Goal: Information Seeking & Learning: Find specific fact

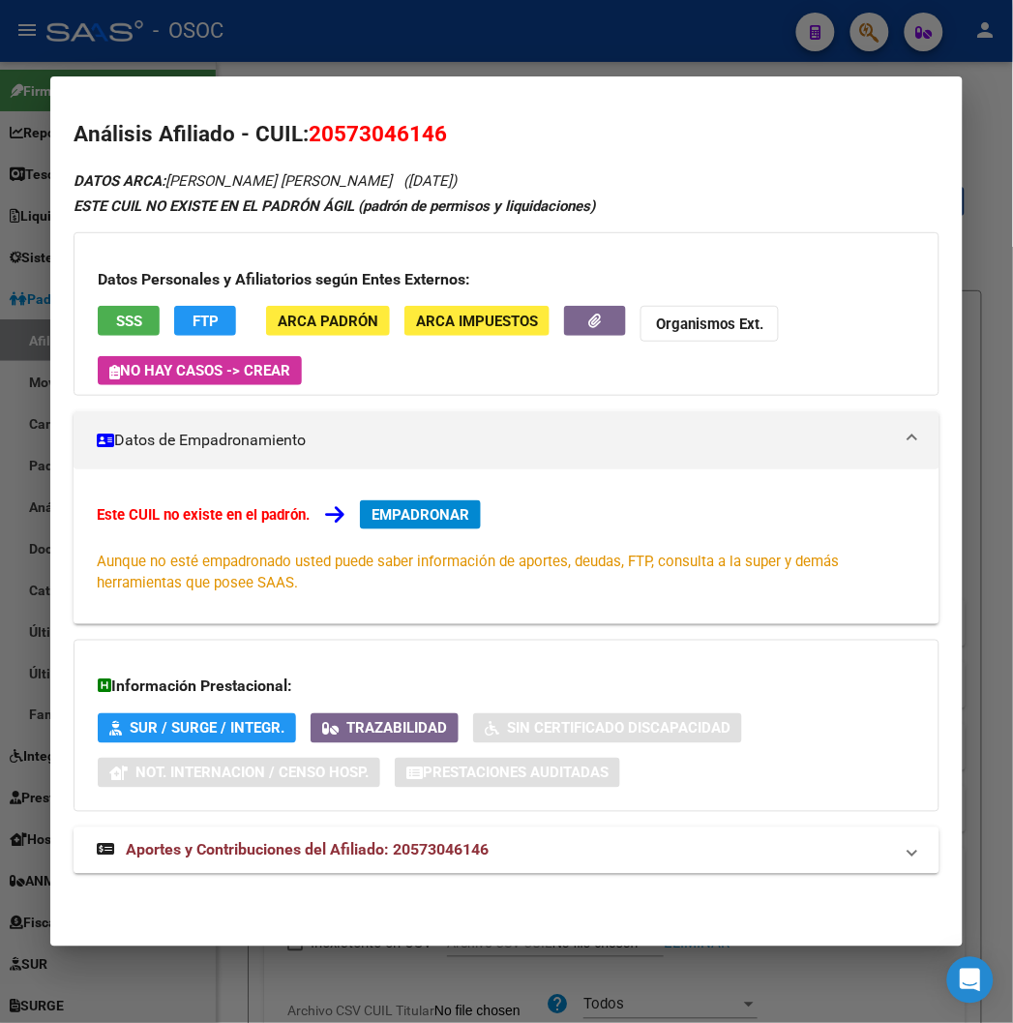
click at [297, 54] on div at bounding box center [506, 511] width 1013 height 1023
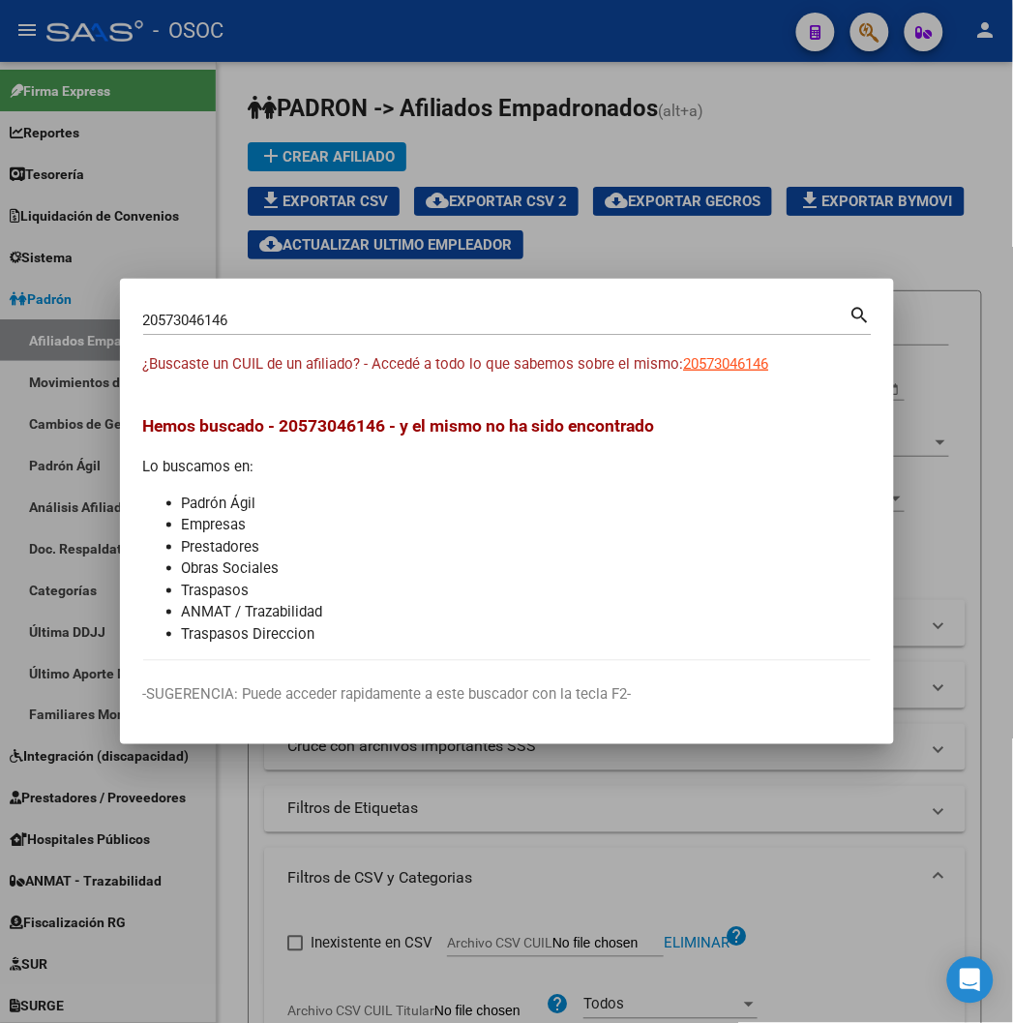
click at [143, 322] on input "20573046146" at bounding box center [496, 320] width 706 height 17
paste input "43397077"
type input "43397077"
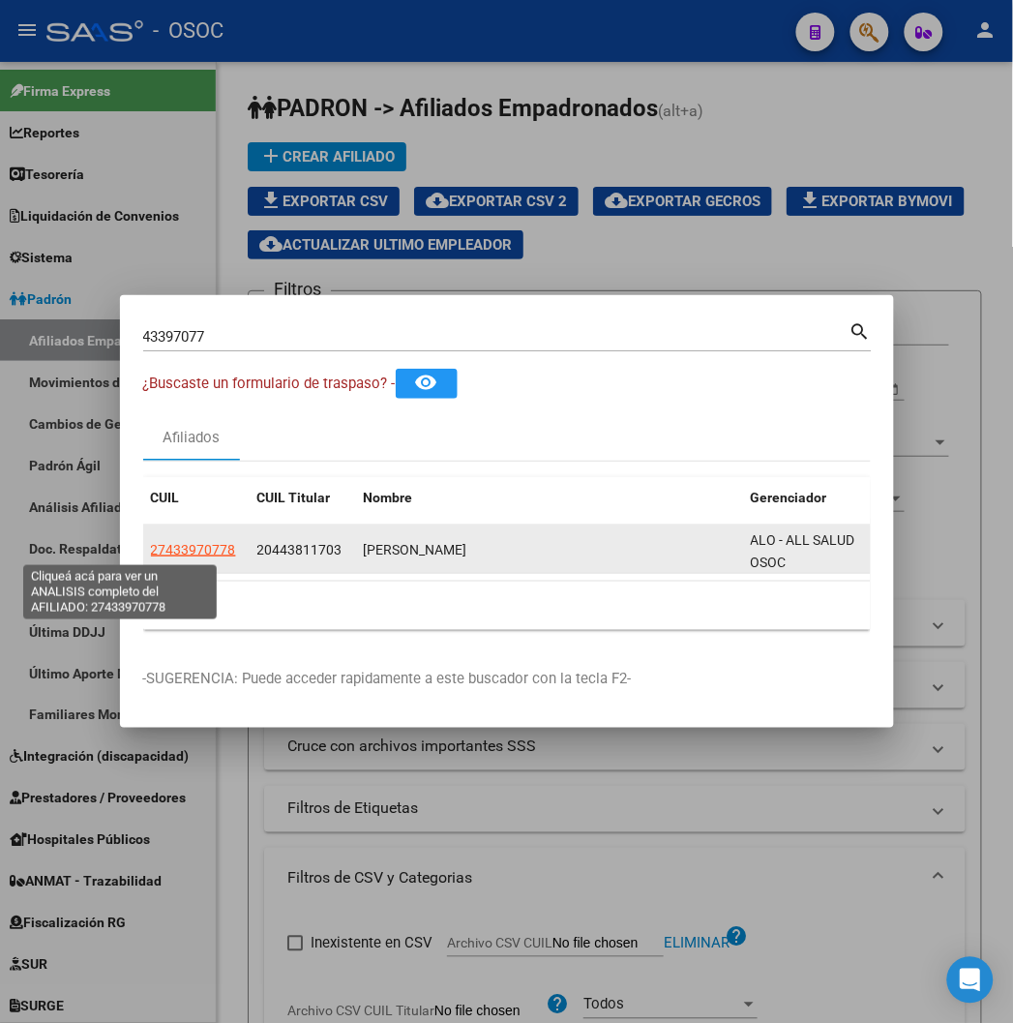
click at [151, 550] on span "27433970778" at bounding box center [193, 549] width 85 height 15
type textarea "27433970778"
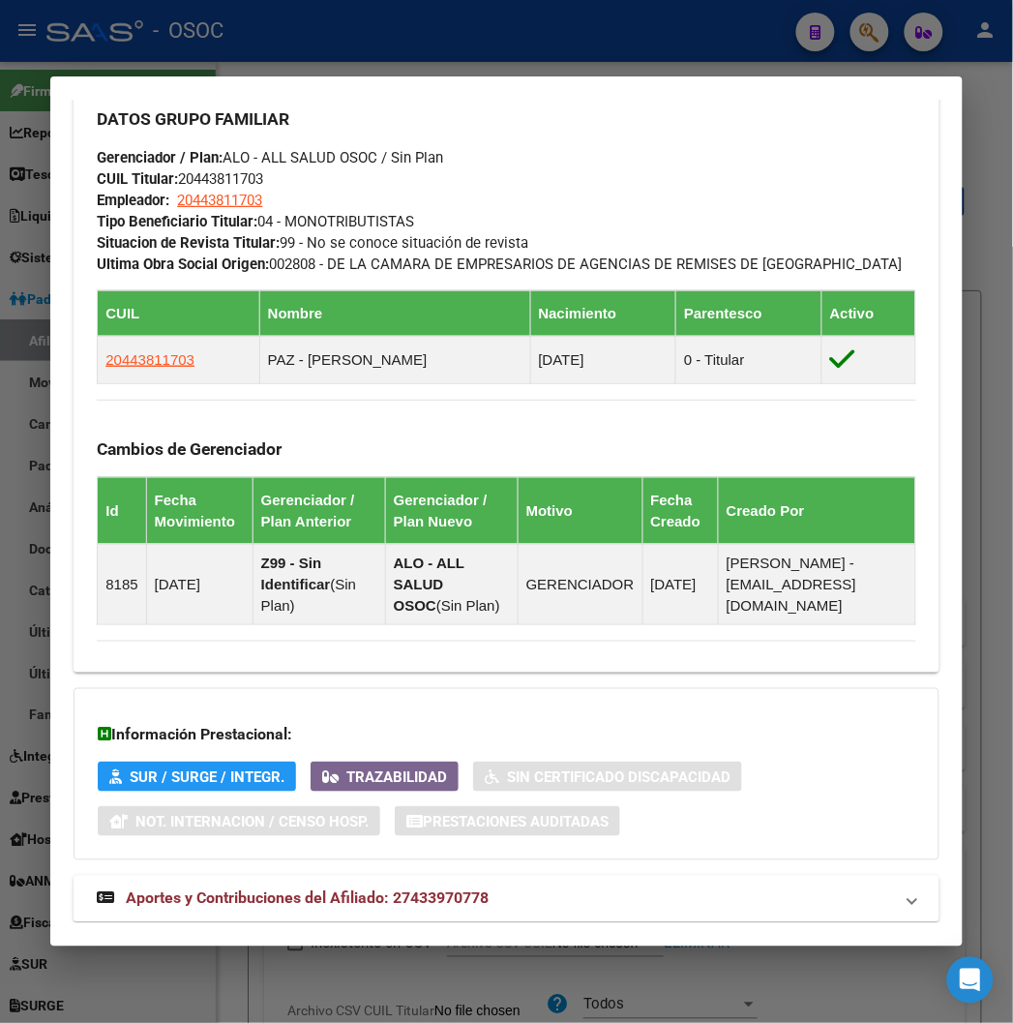
scroll to position [1236, 0]
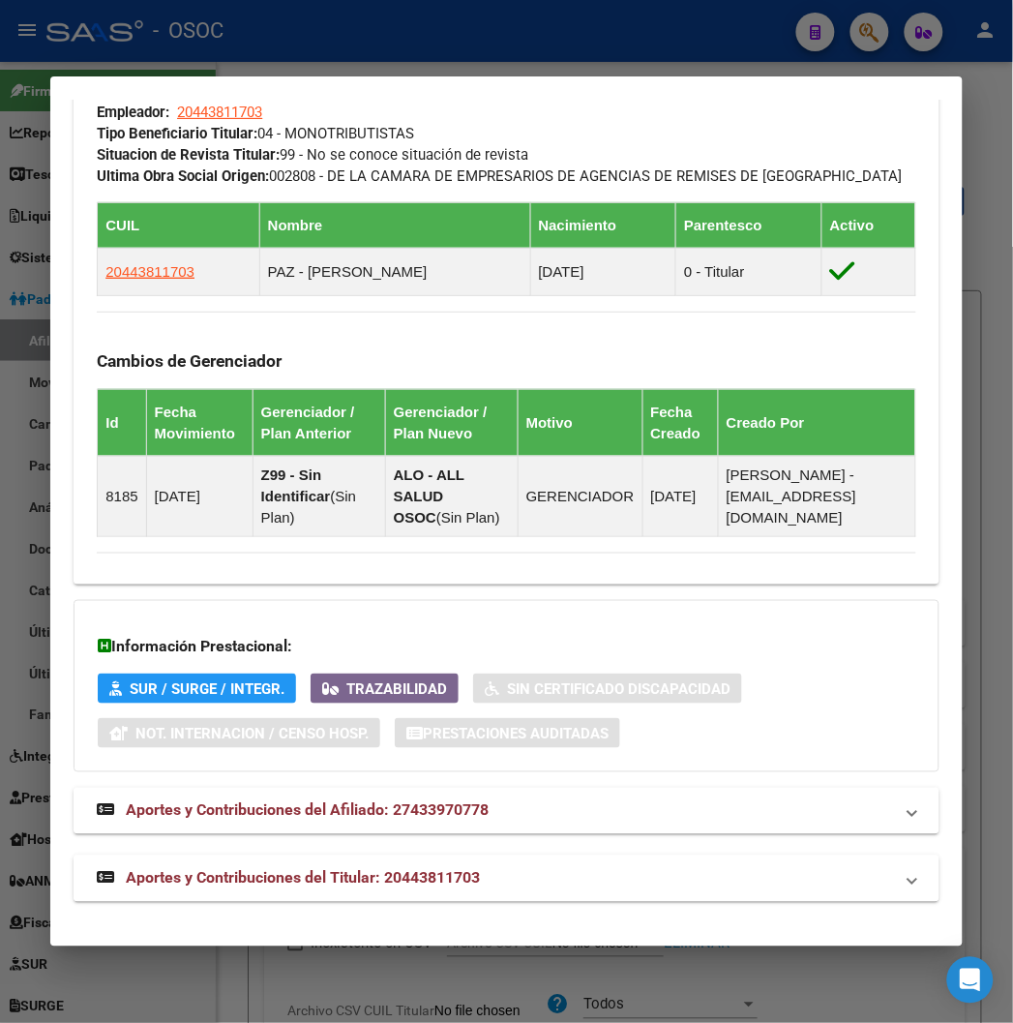
click at [258, 872] on span "Aportes y Contribuciones del Titular: 20443811703" at bounding box center [303, 878] width 354 height 18
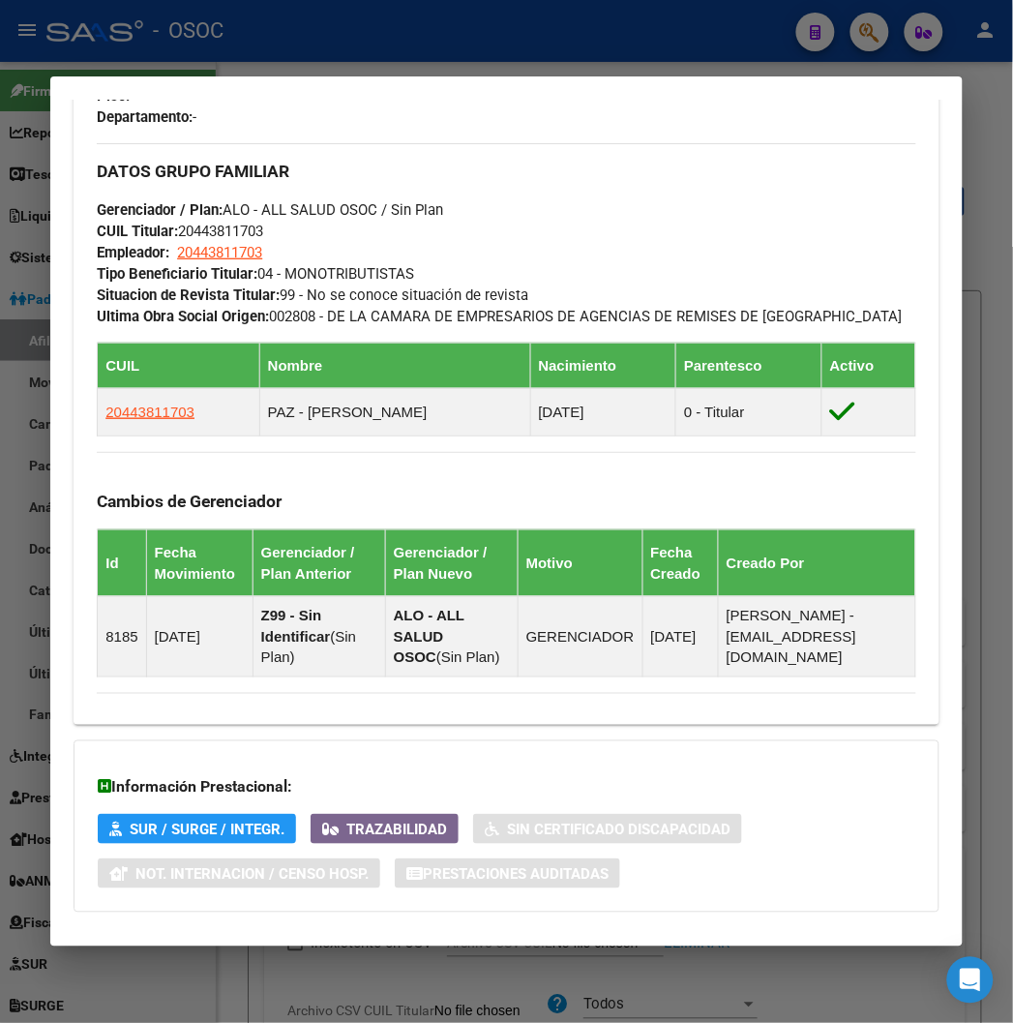
scroll to position [557, 0]
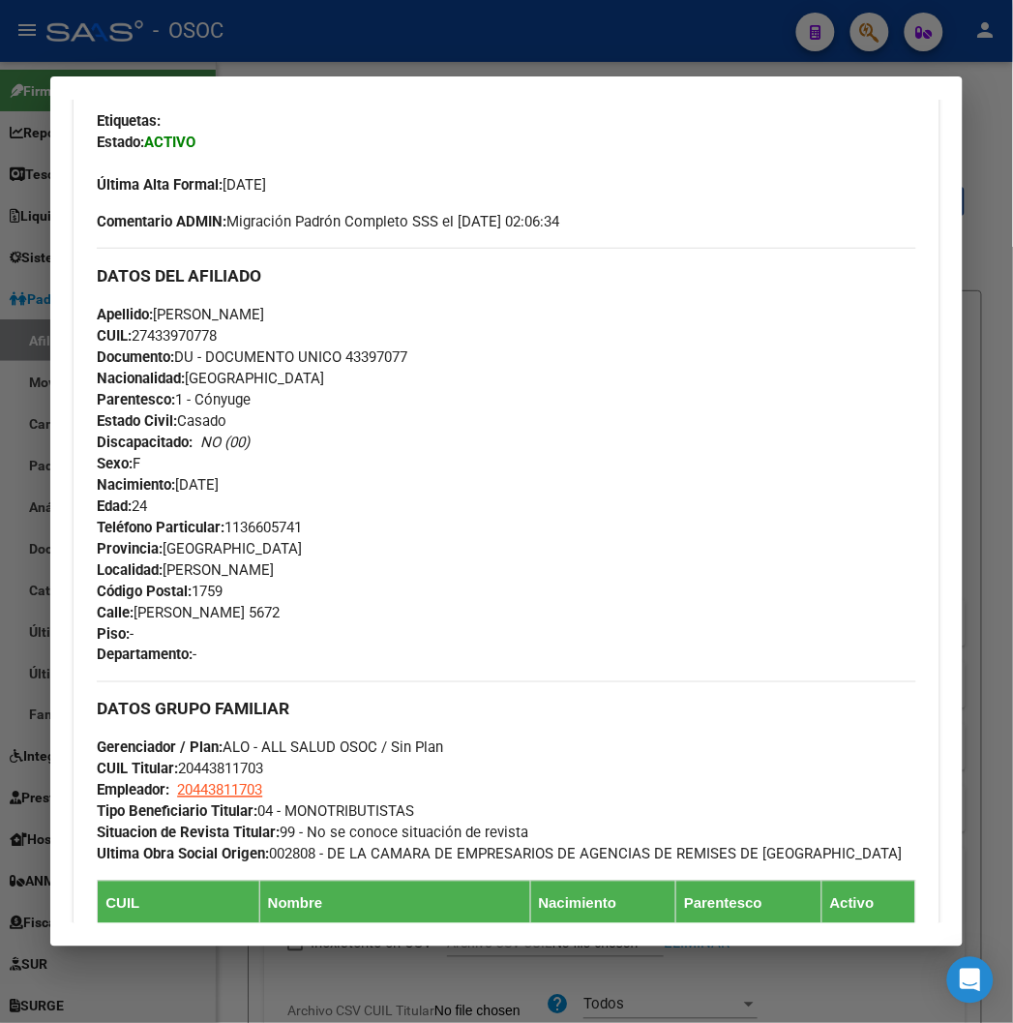
click at [223, 524] on span "Teléfono Particular: [PHONE_NUMBER]" at bounding box center [199, 527] width 205 height 17
click at [282, 522] on span "Teléfono Particular: [PHONE_NUMBER]" at bounding box center [199, 527] width 205 height 17
click at [263, 526] on span "Teléfono Particular: [PHONE_NUMBER]" at bounding box center [199, 527] width 205 height 17
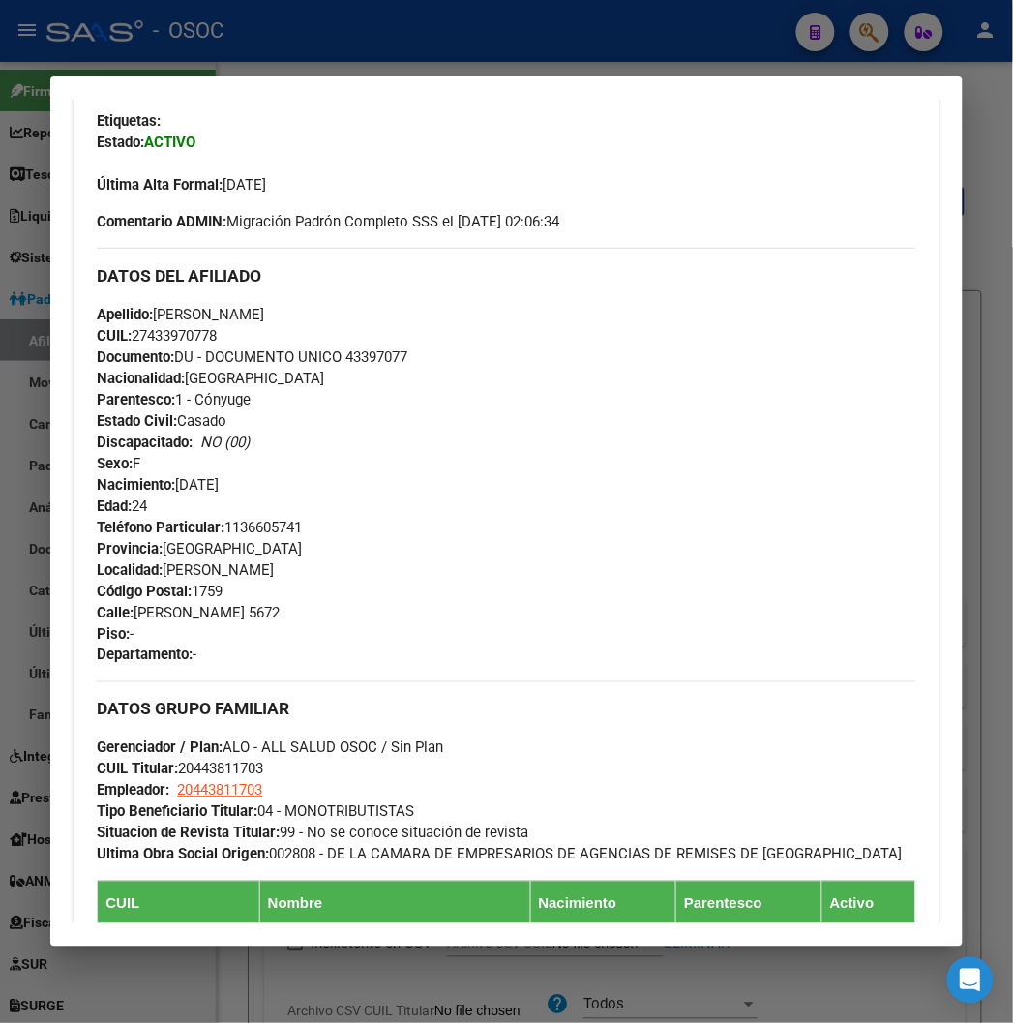
click at [263, 526] on span "Teléfono Particular: [PHONE_NUMBER]" at bounding box center [199, 527] width 205 height 17
copy span "1136605741"
click at [140, 25] on div at bounding box center [506, 511] width 1013 height 1023
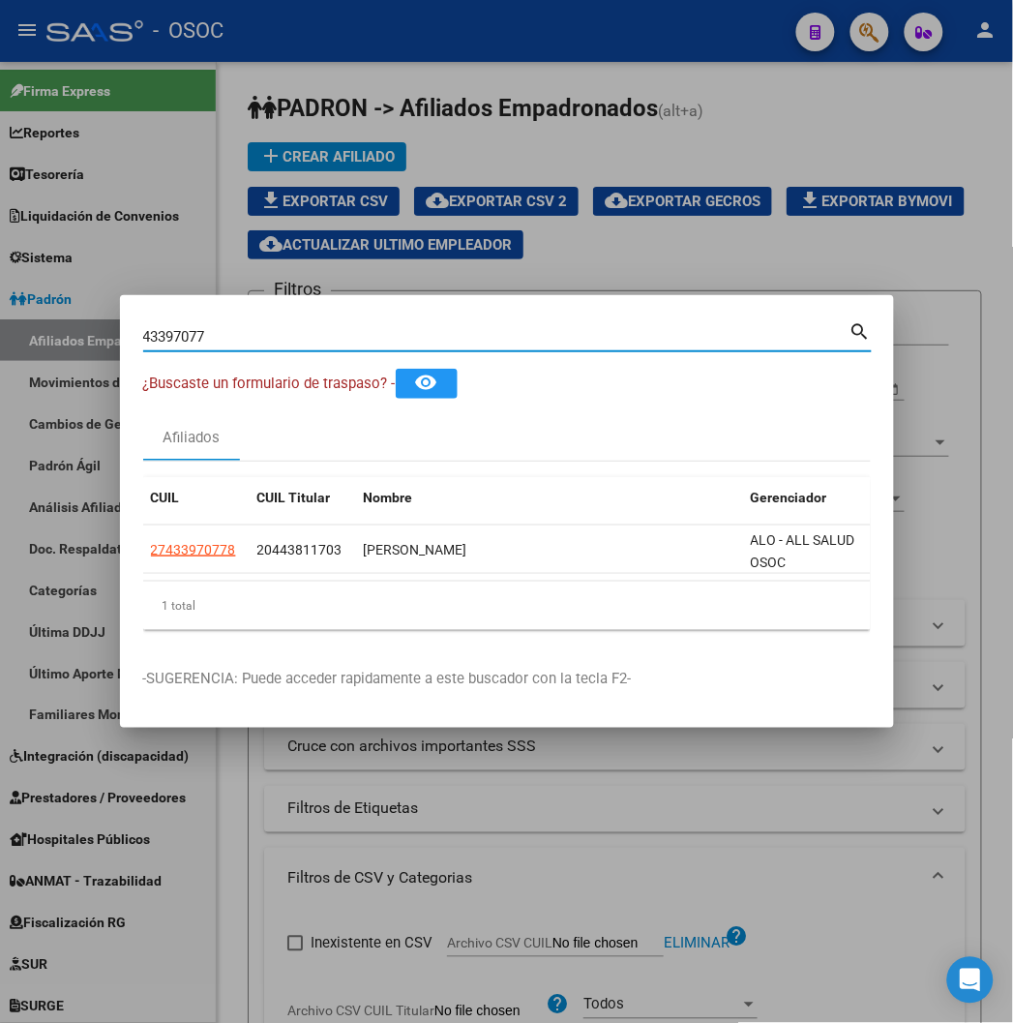
click at [255, 334] on input "43397077" at bounding box center [496, 336] width 706 height 17
paste input "2018417946"
type input "20184179467"
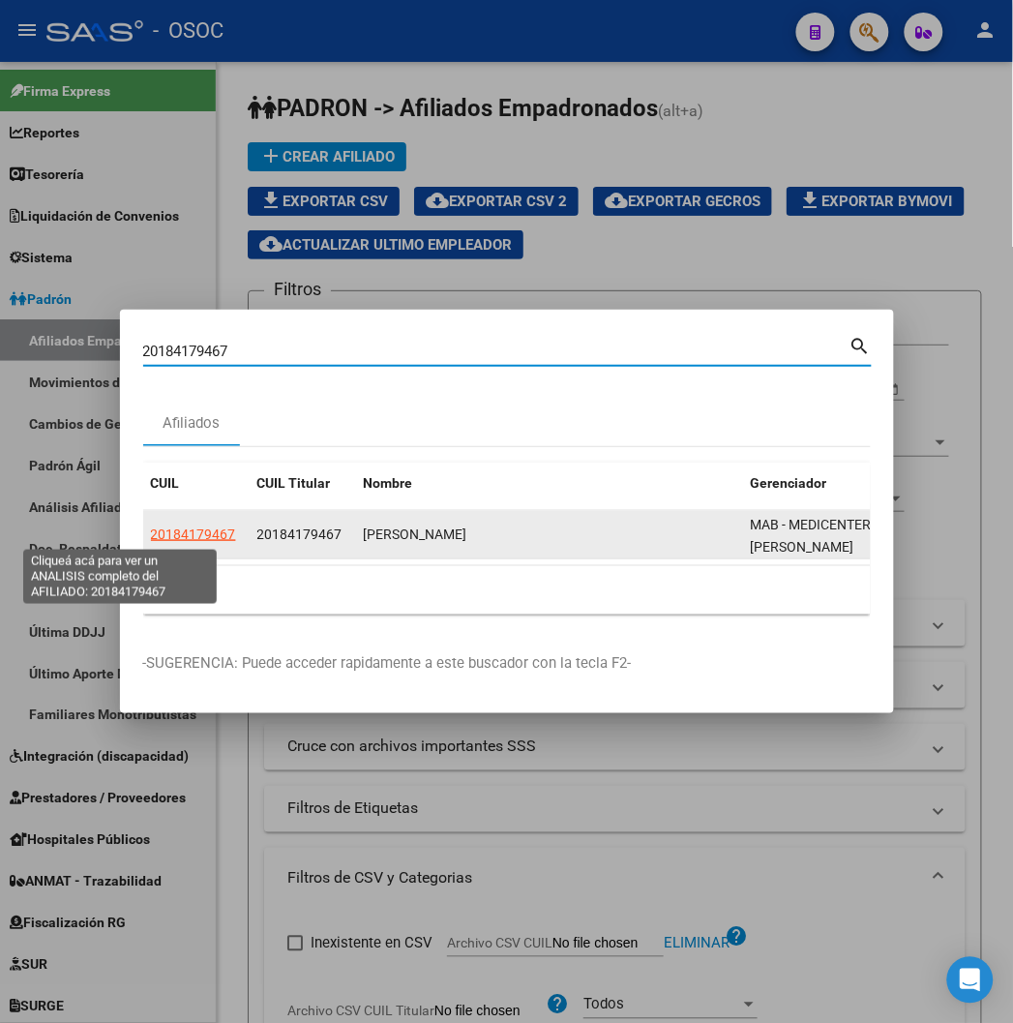
click at [151, 540] on span "20184179467" at bounding box center [193, 533] width 85 height 15
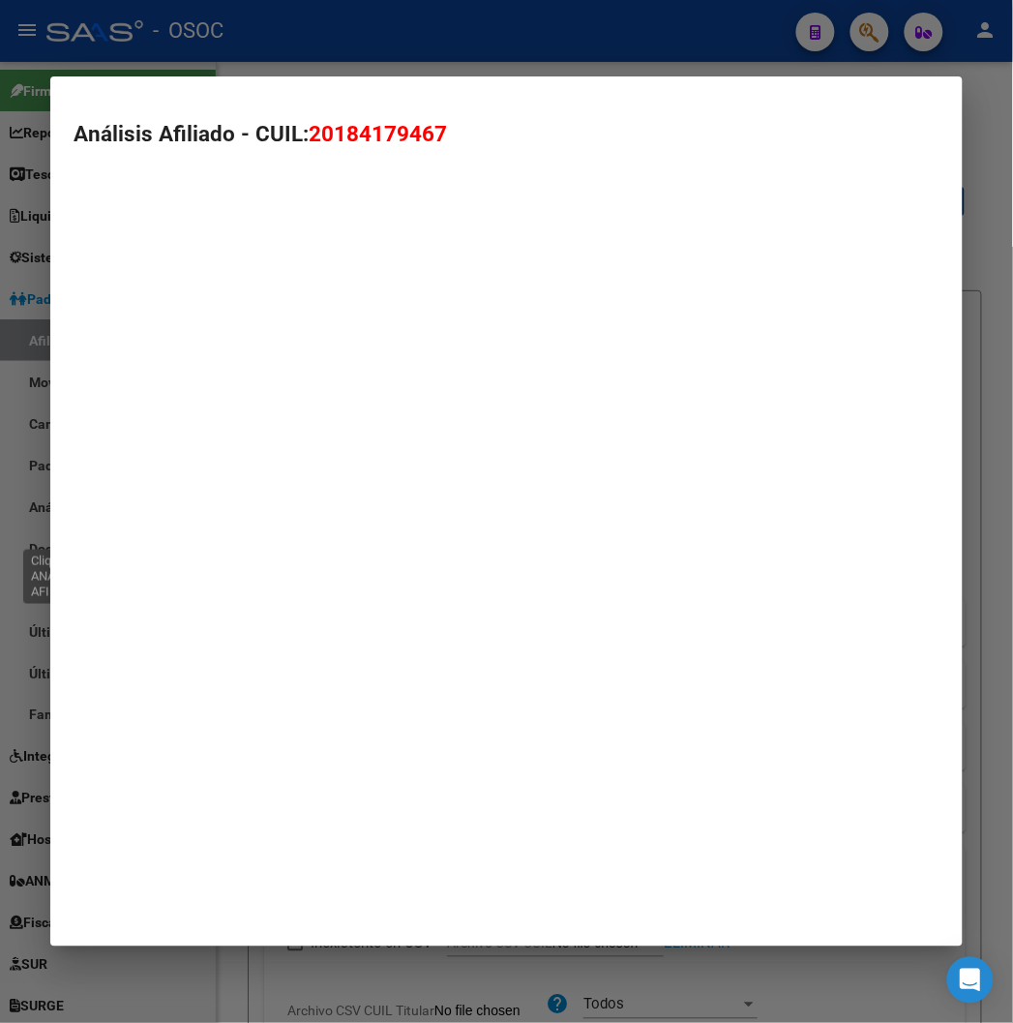
type textarea "20184179467"
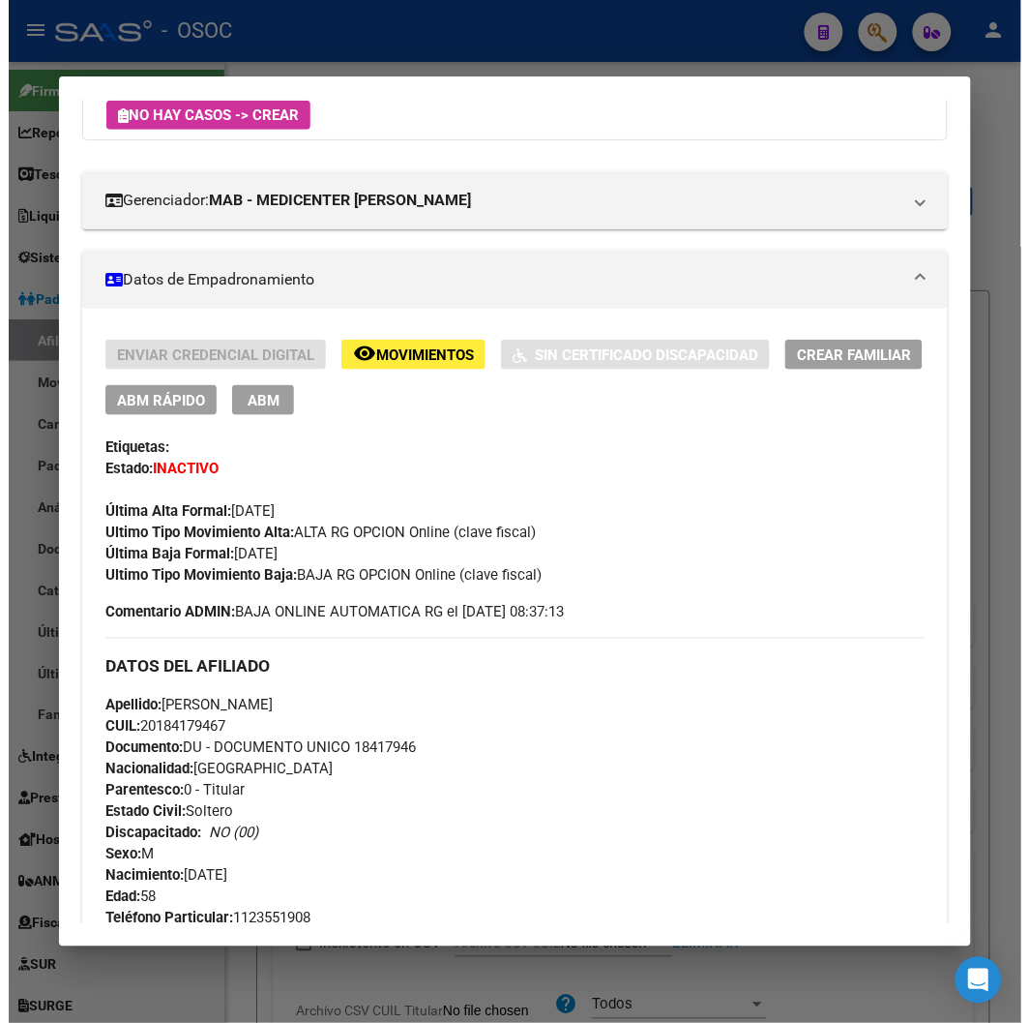
scroll to position [644, 0]
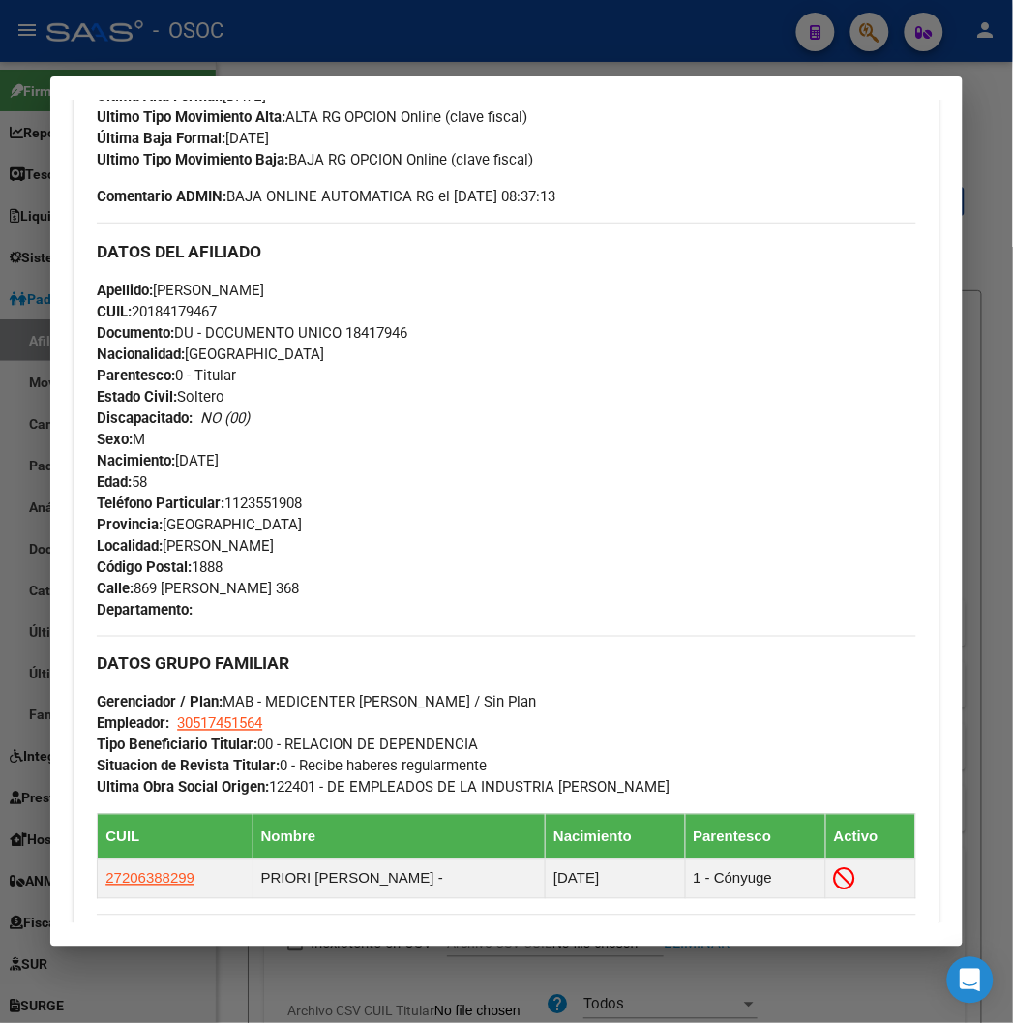
click at [449, 55] on div at bounding box center [506, 511] width 1013 height 1023
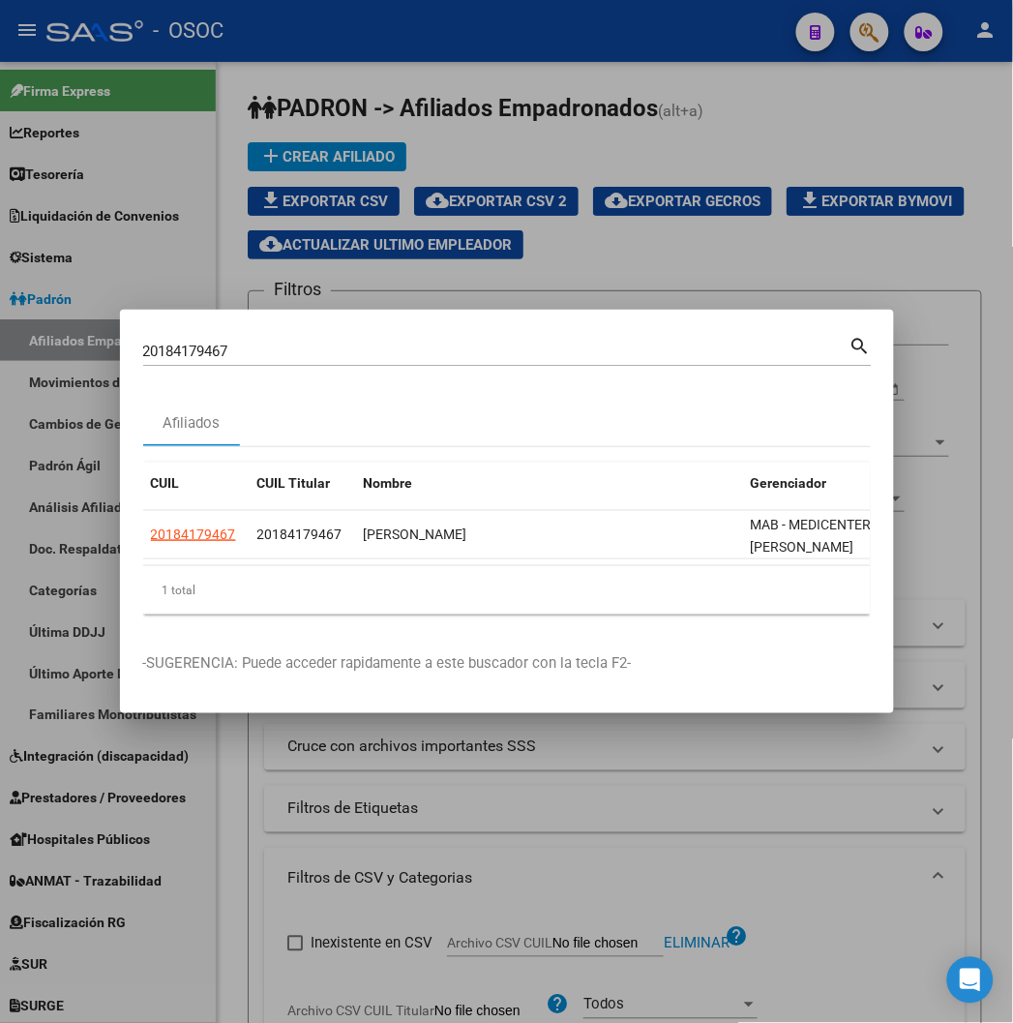
click at [511, 14] on div at bounding box center [506, 511] width 1013 height 1023
